Goal: Transaction & Acquisition: Purchase product/service

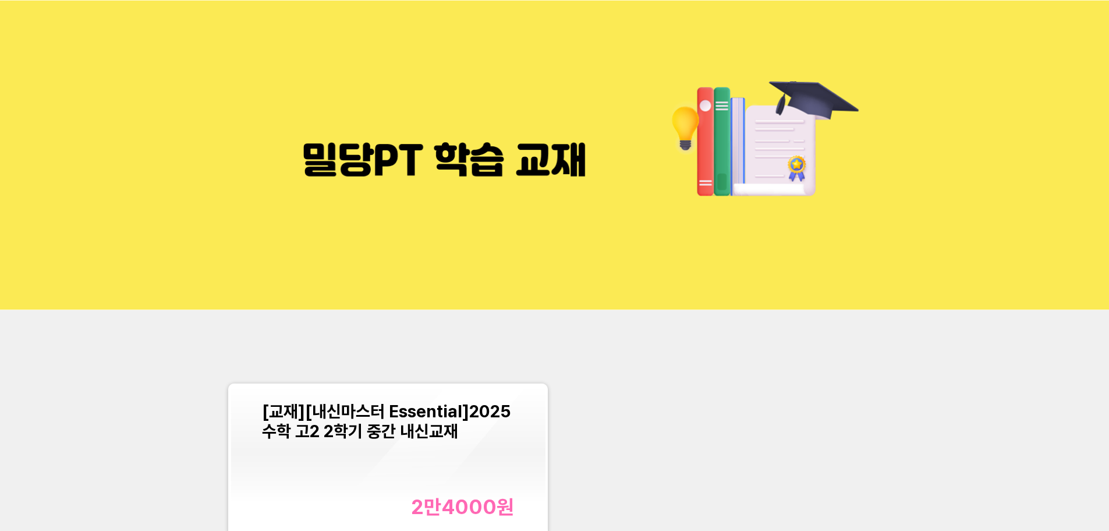
scroll to position [175, 0]
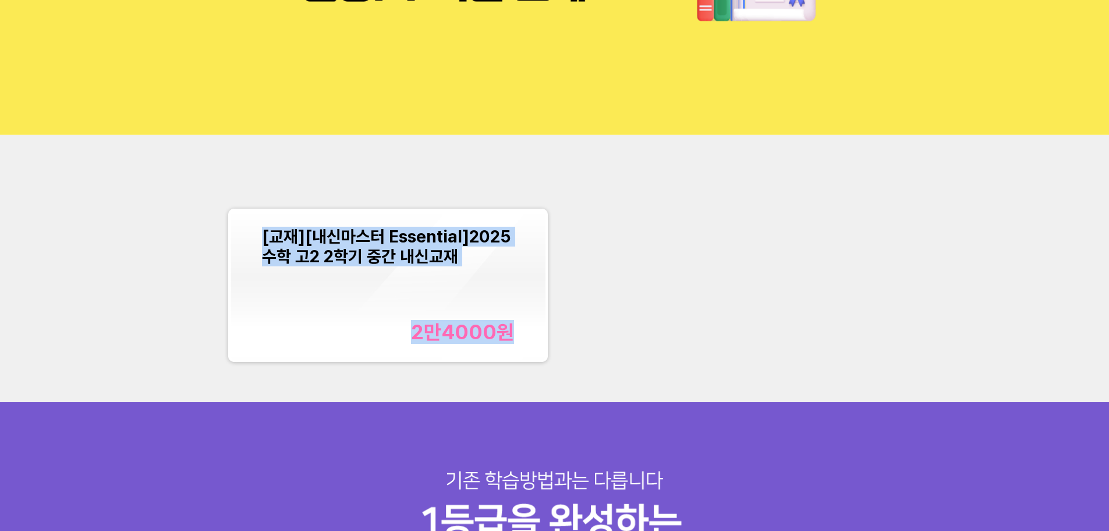
drag, startPoint x: 167, startPoint y: 179, endPoint x: 603, endPoint y: 370, distance: 475.4
click at [588, 372] on div "[교재][내신마스터 Essential]2025 수학 고2 2학기 중간 내신교재 2만4000 원" at bounding box center [554, 268] width 1109 height 267
click at [607, 366] on div "[교재][내신마스터 Essential]2025 수학 고2 2학기 중간 내신교재 2만4000 원" at bounding box center [555, 284] width 666 height 167
drag, startPoint x: 180, startPoint y: 161, endPoint x: 684, endPoint y: 347, distance: 537.1
click at [684, 347] on div "[교재][내신마스터 Essential]2025 수학 고2 2학기 중간 내신교재 2만4000 원" at bounding box center [554, 268] width 1109 height 267
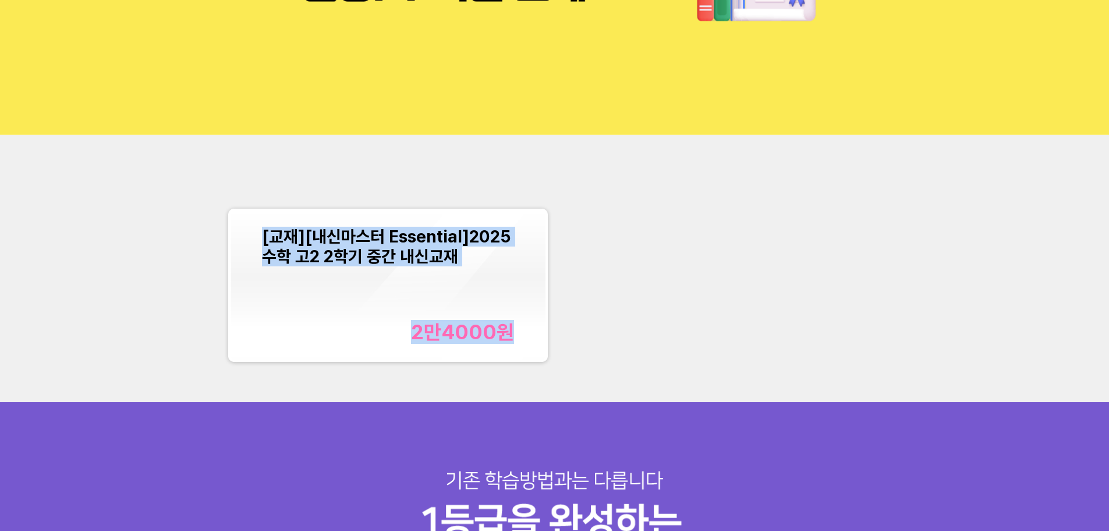
click at [684, 347] on div "[교재][내신마스터 Essential]2025 수학 고2 2학기 중간 내신교재 2만4000 원" at bounding box center [555, 284] width 666 height 167
